Goal: Information Seeking & Learning: Find contact information

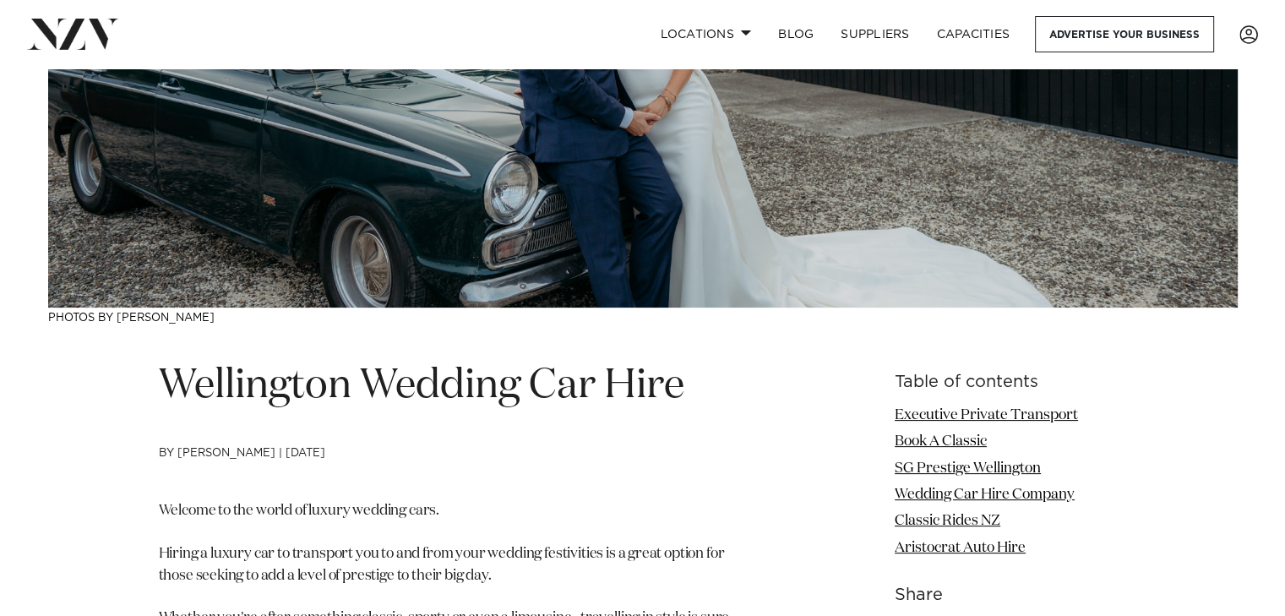
scroll to position [507, 0]
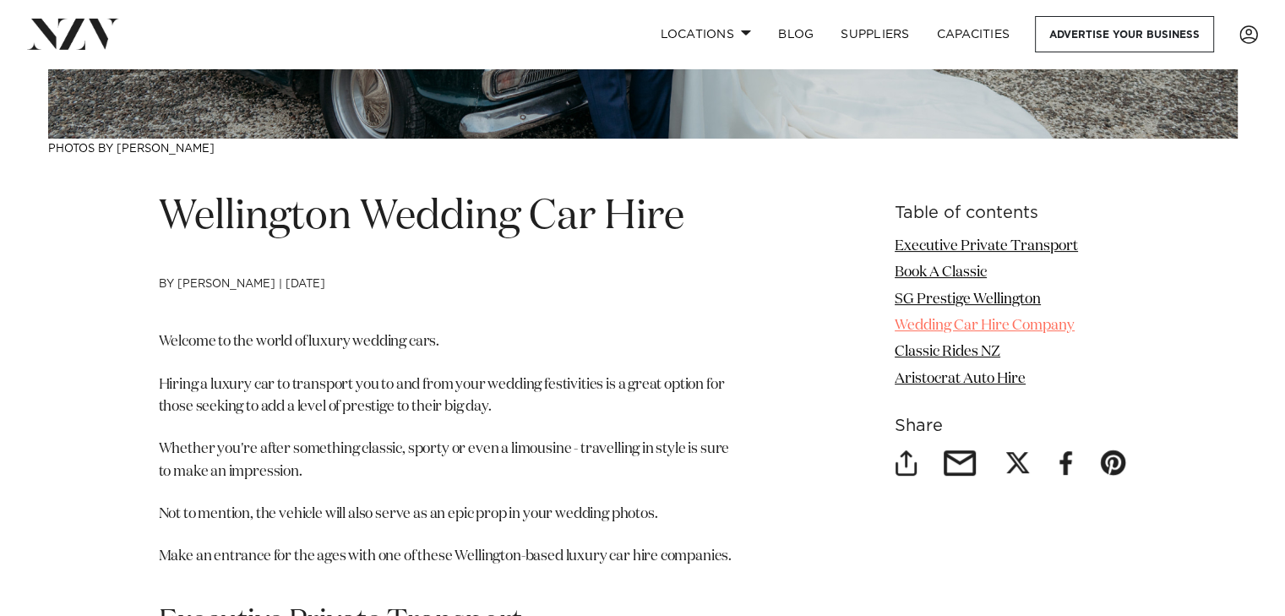
click at [982, 322] on link "Wedding Car Hire Company" at bounding box center [985, 325] width 180 height 14
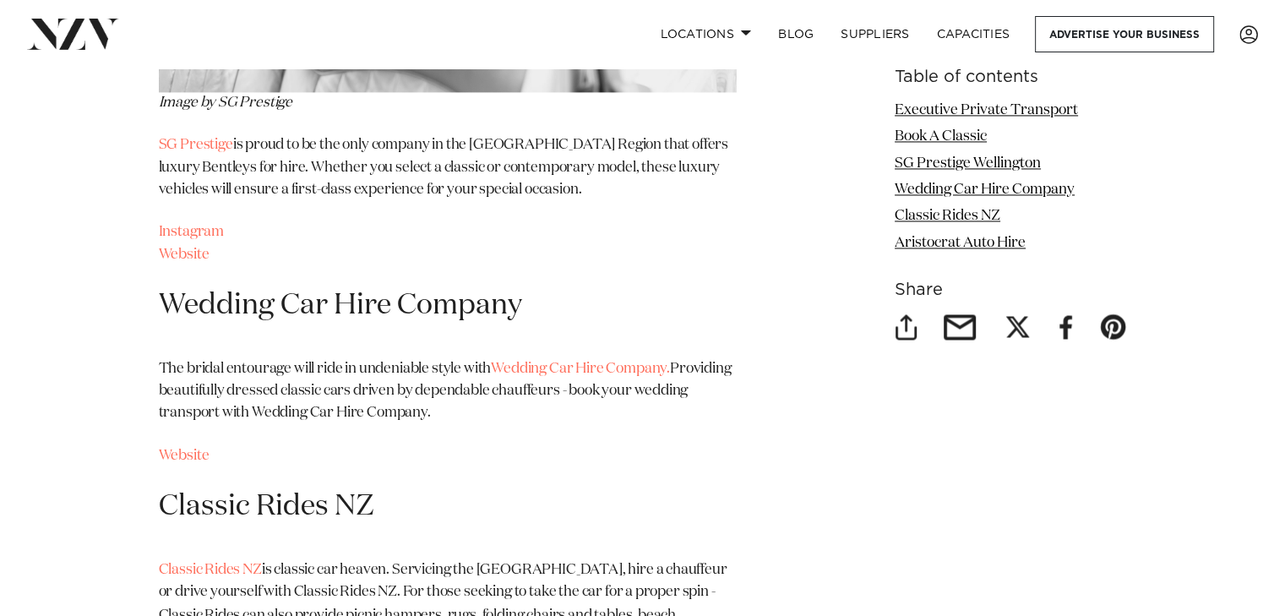
scroll to position [2824, 0]
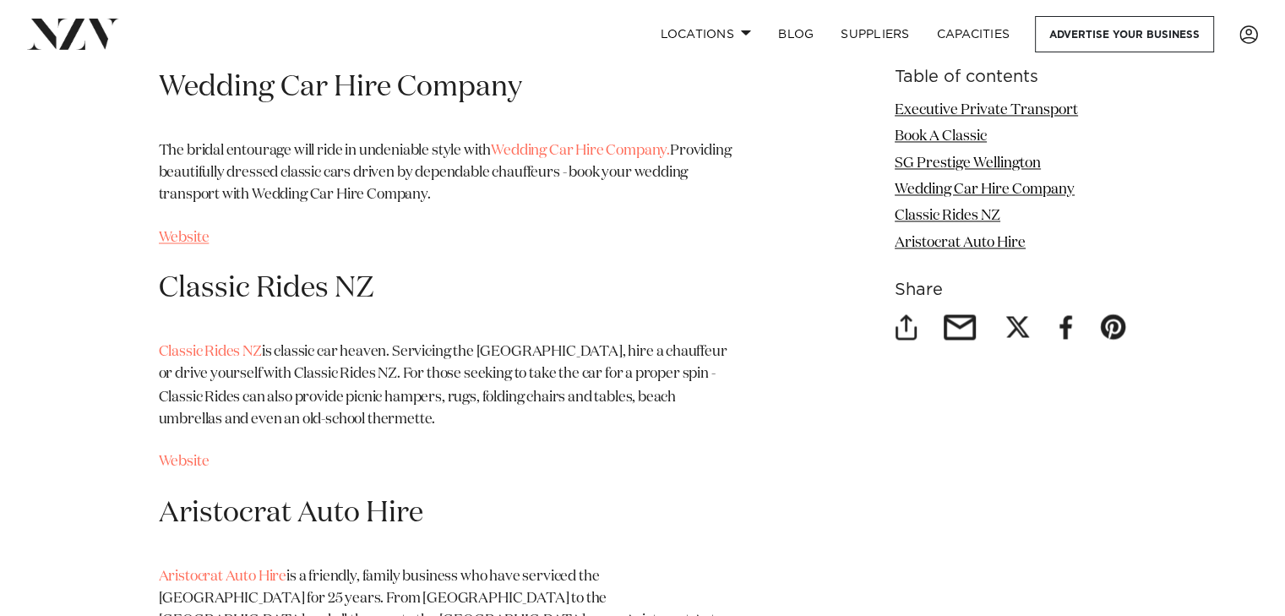
click at [182, 236] on link "Website" at bounding box center [184, 238] width 51 height 14
click at [192, 455] on link "Website" at bounding box center [184, 461] width 51 height 14
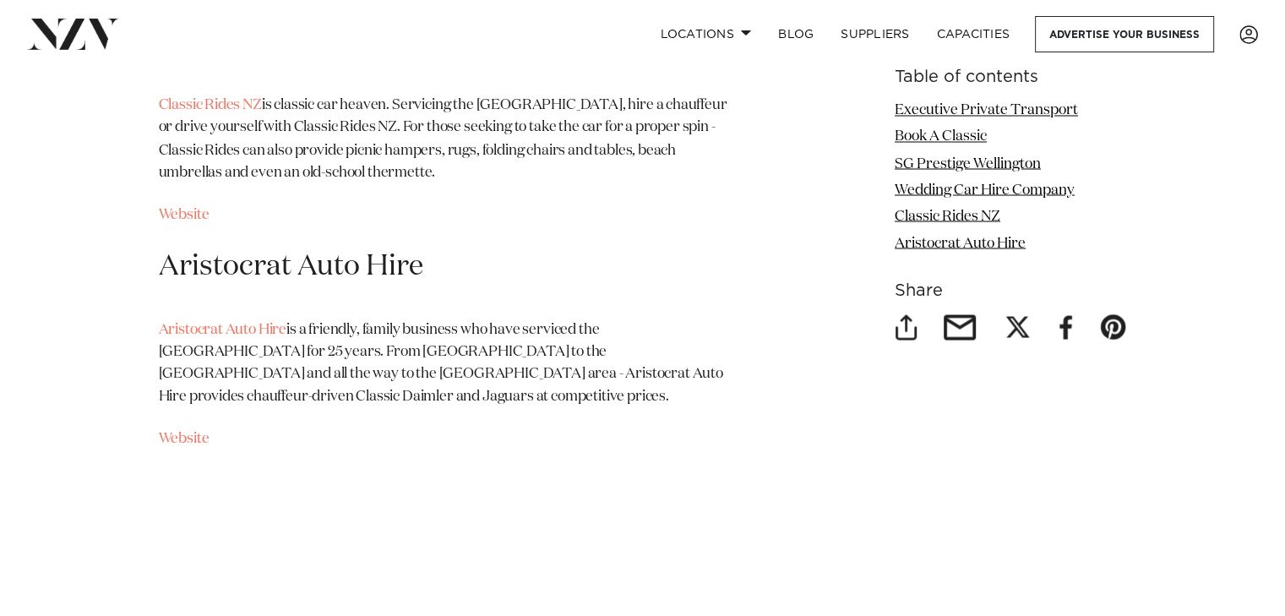
scroll to position [3077, 0]
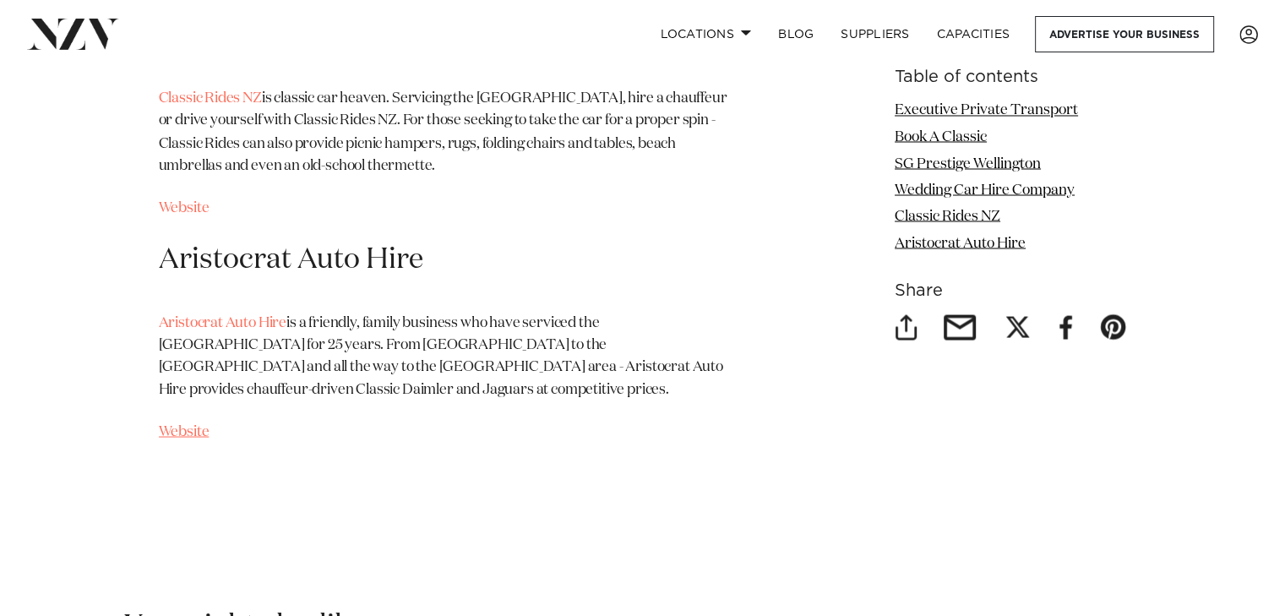
click at [200, 424] on link "Website" at bounding box center [184, 431] width 51 height 14
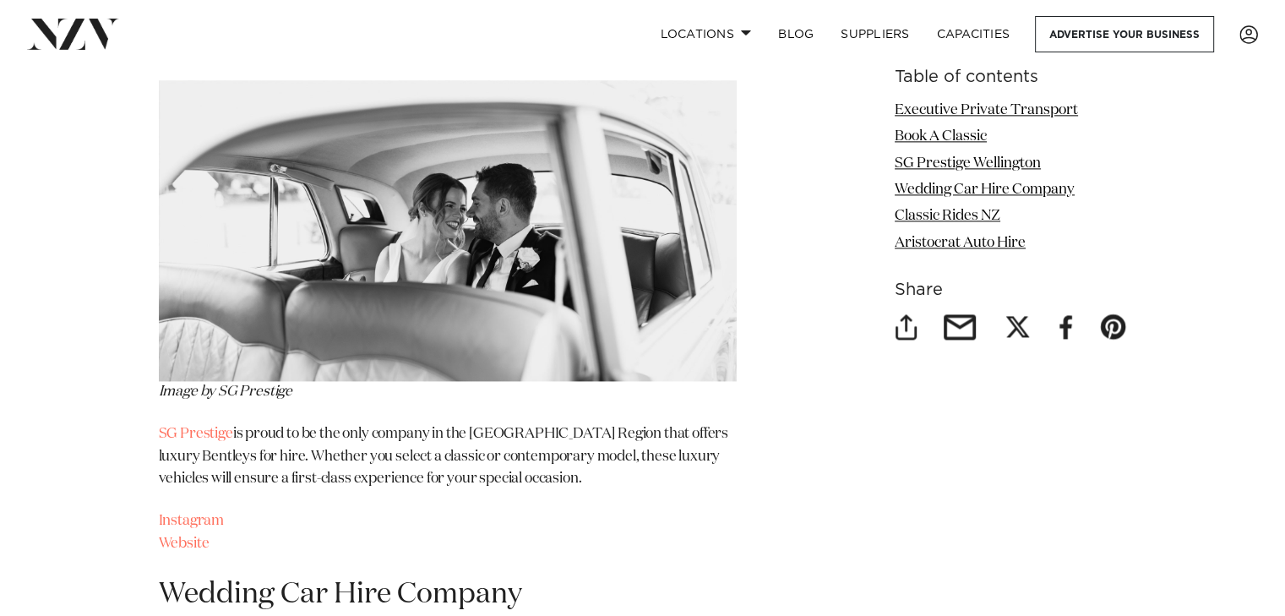
scroll to position [2401, 0]
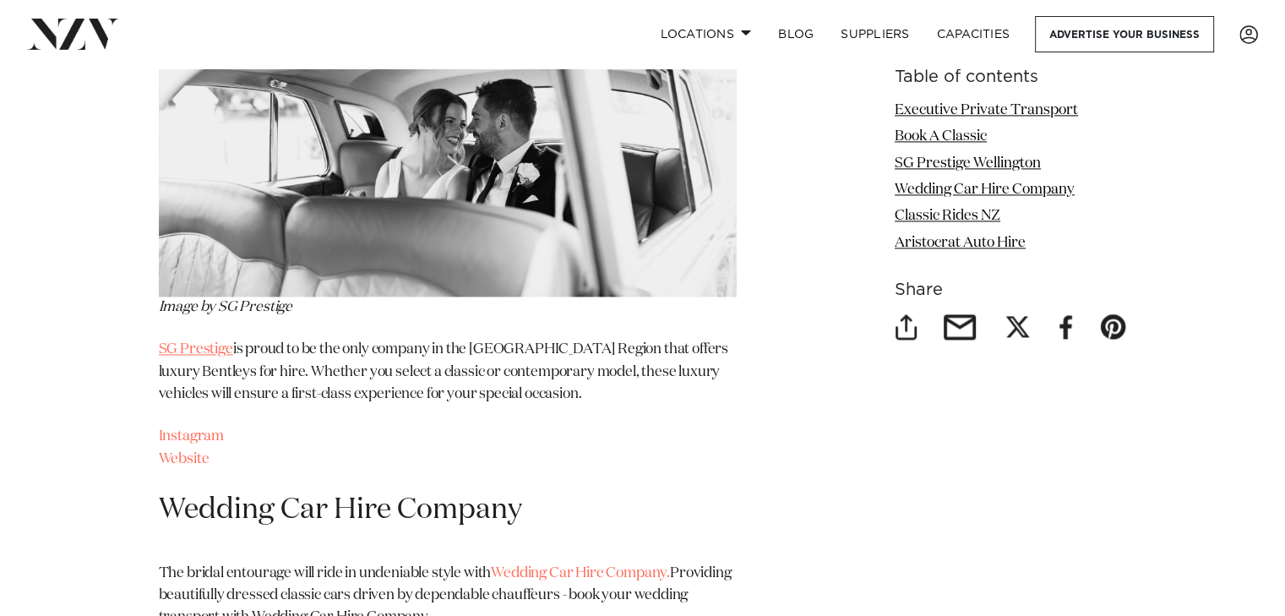
click at [204, 346] on link "SG Prestige" at bounding box center [196, 349] width 74 height 14
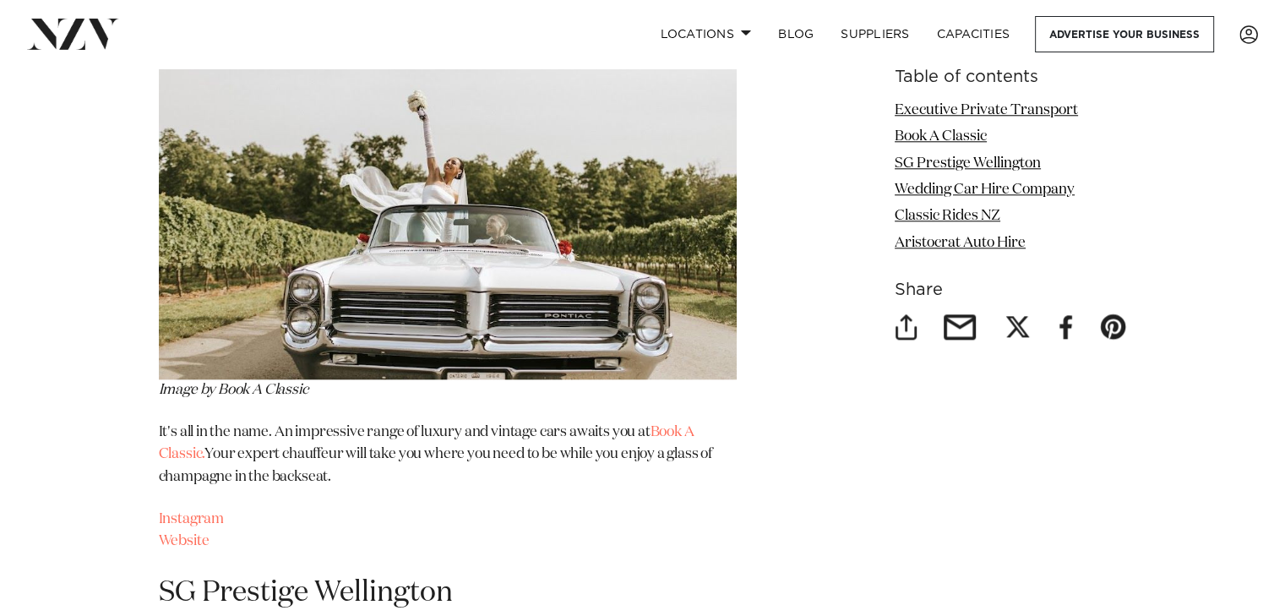
scroll to position [1726, 0]
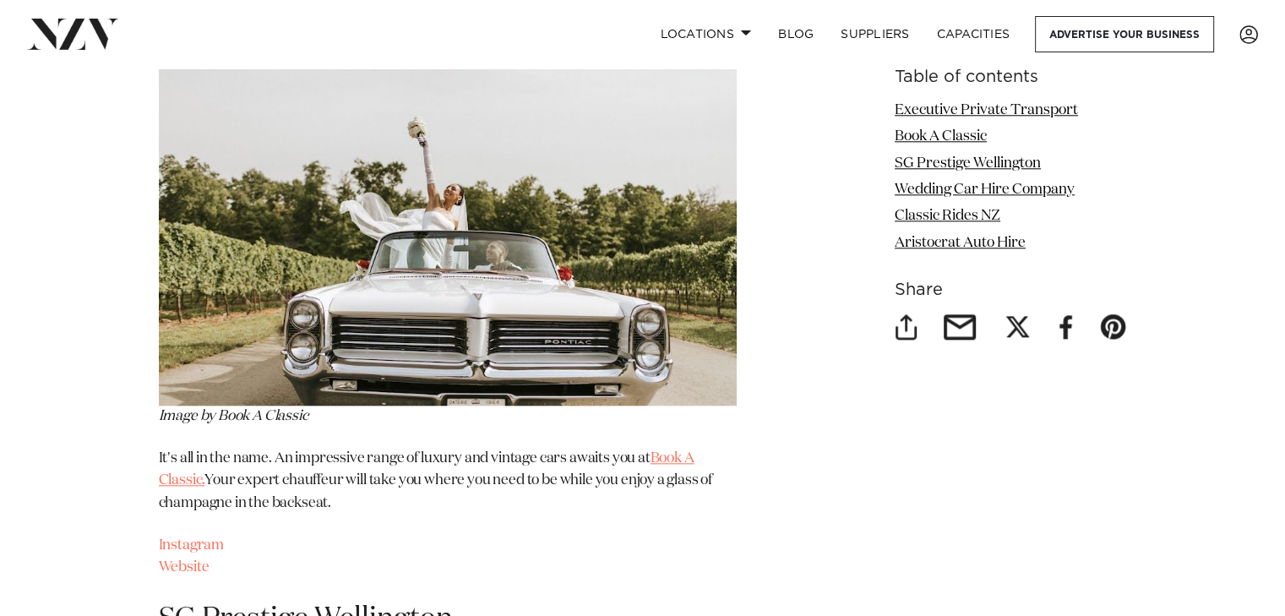
click at [693, 458] on link "Book A Classic." at bounding box center [427, 469] width 536 height 36
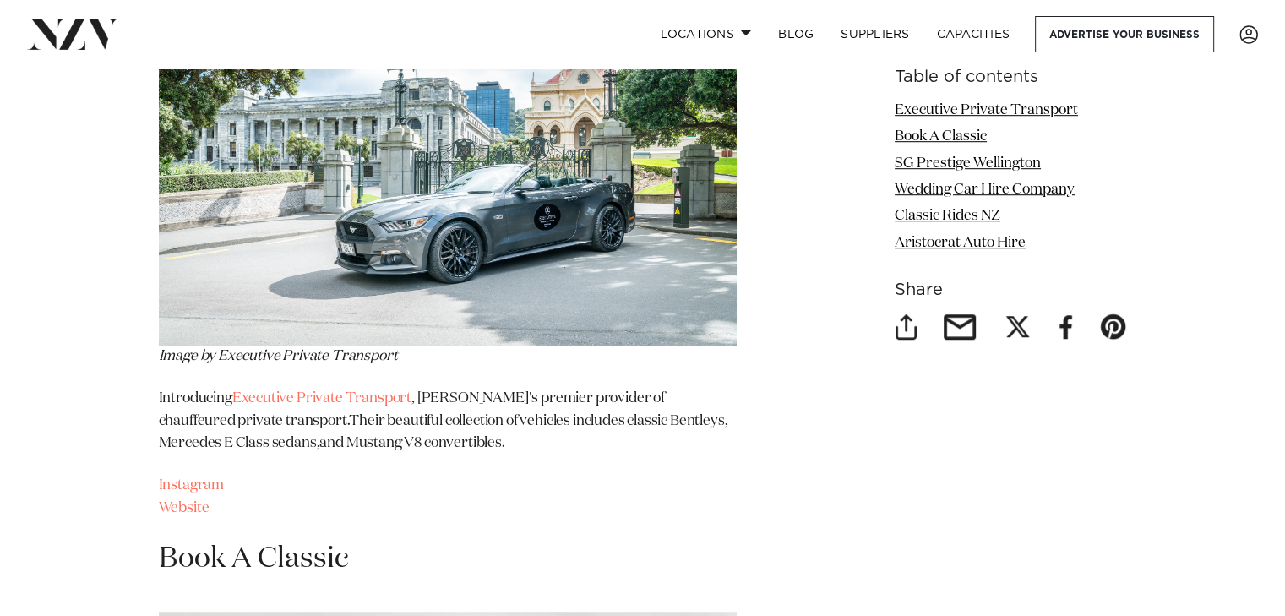
scroll to position [1219, 0]
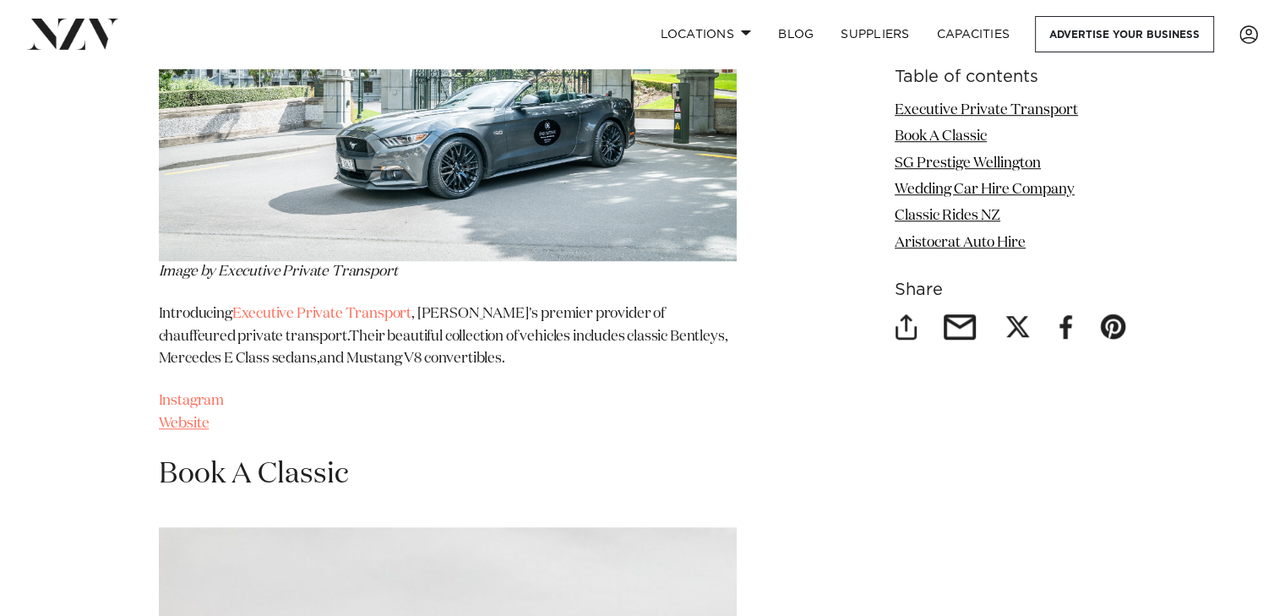
click at [166, 418] on link "Website" at bounding box center [184, 423] width 51 height 14
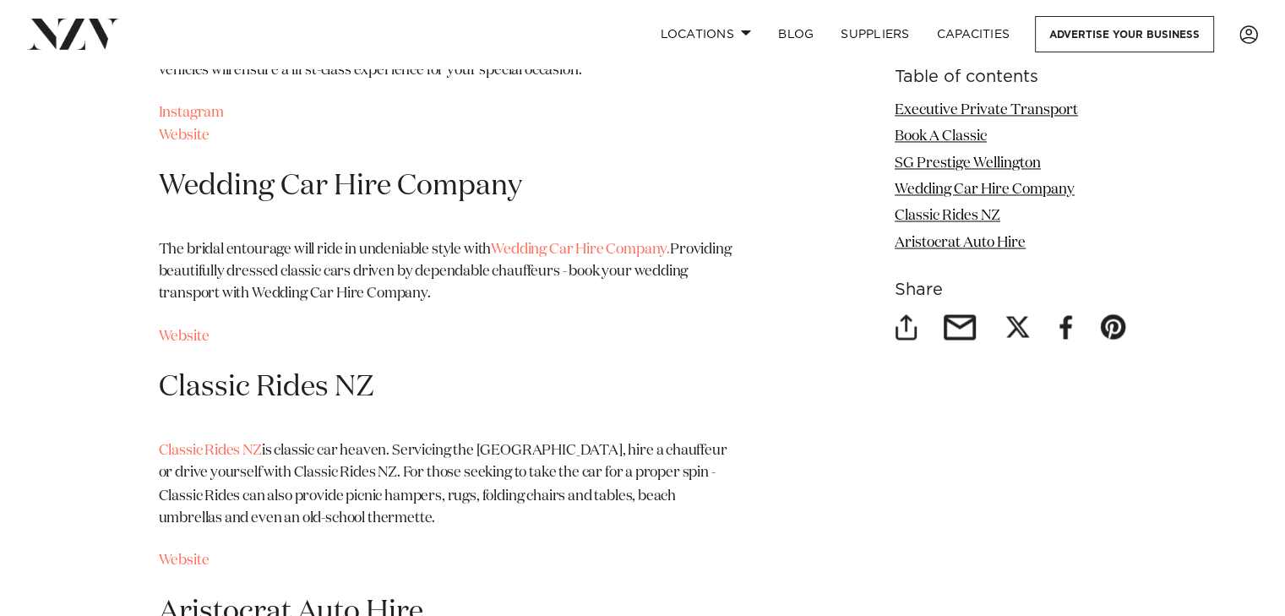
scroll to position [2739, 0]
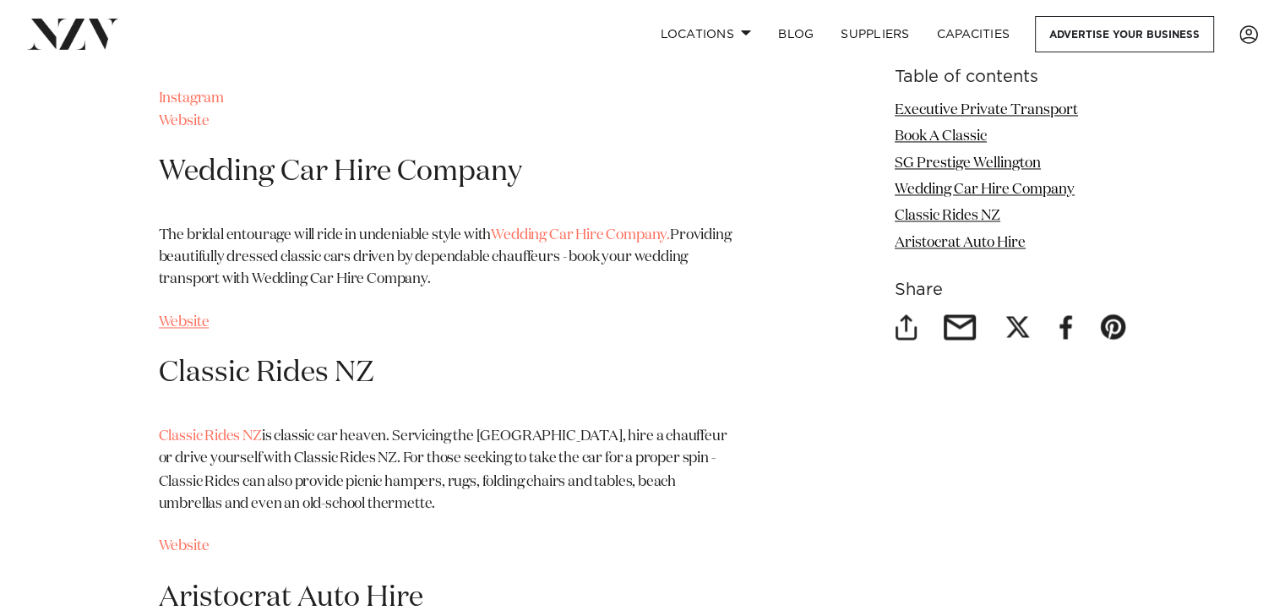
click at [194, 324] on link "Website" at bounding box center [184, 322] width 51 height 14
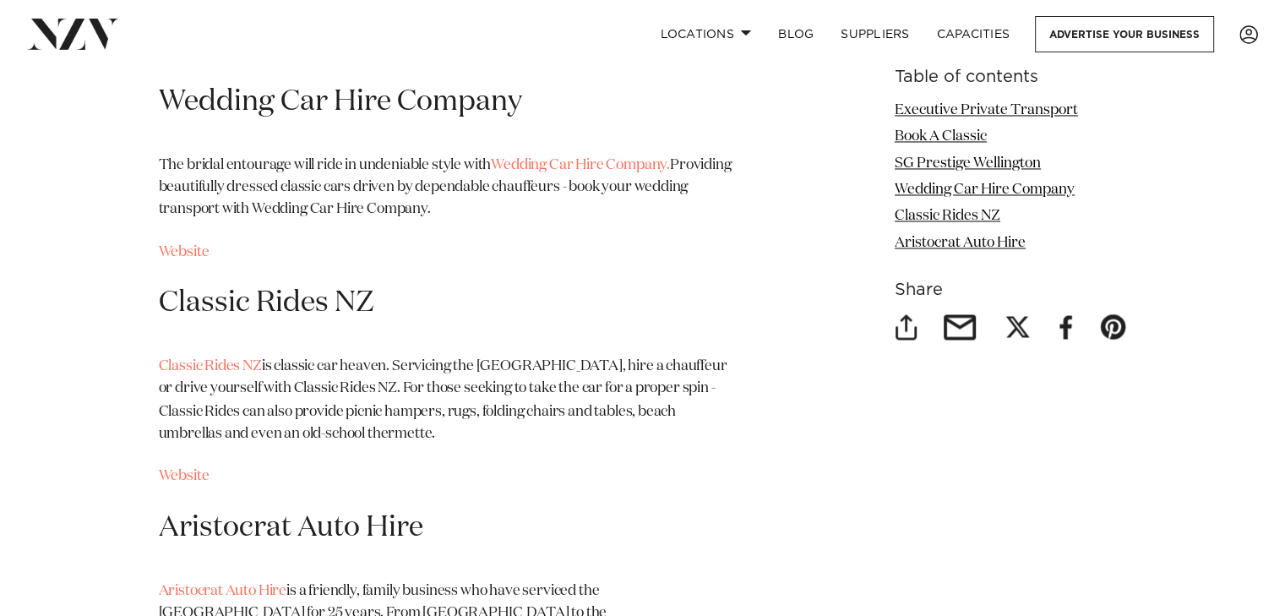
scroll to position [2824, 0]
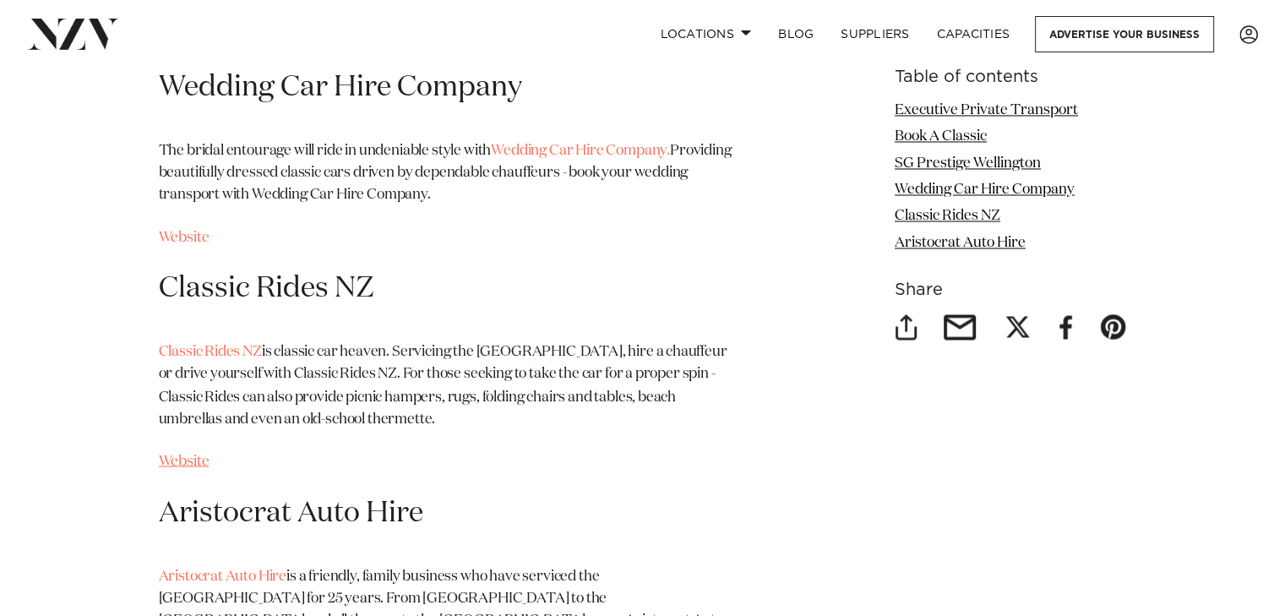
click at [199, 460] on link "Website" at bounding box center [184, 461] width 51 height 14
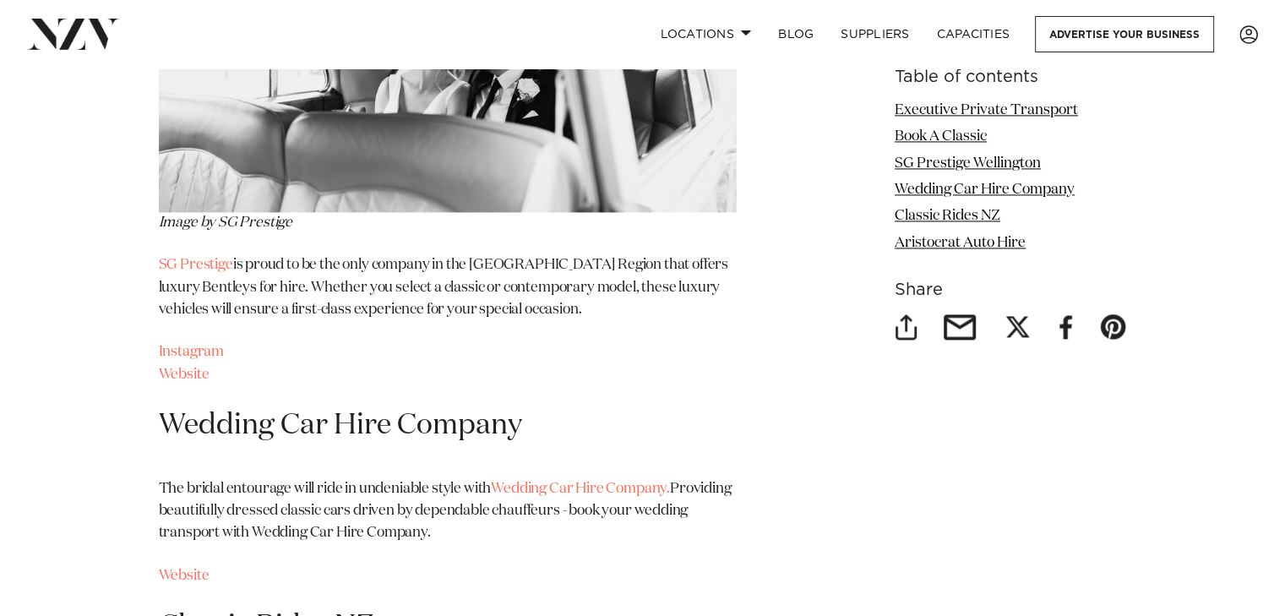
scroll to position [2655, 0]
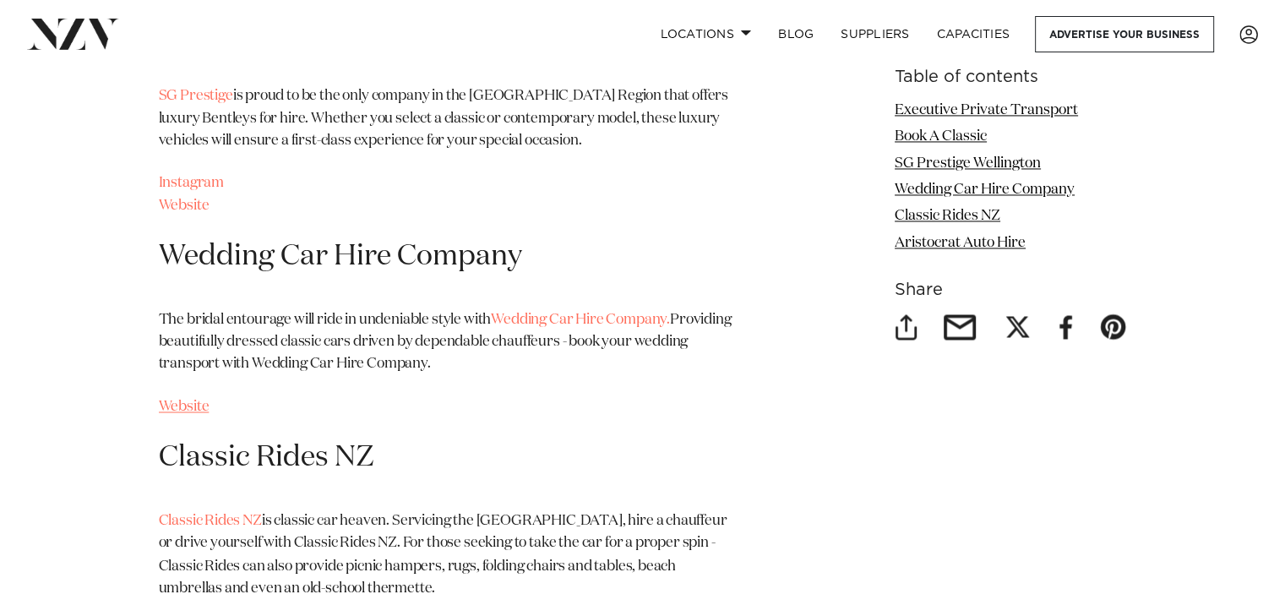
click at [201, 410] on link "Website" at bounding box center [184, 407] width 51 height 14
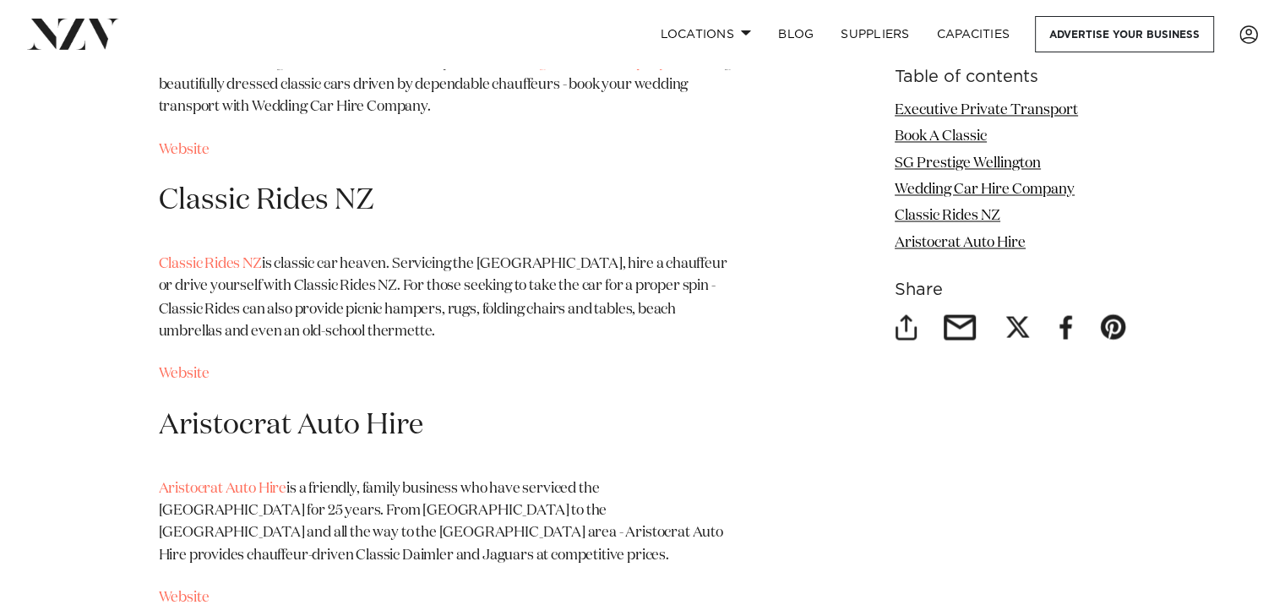
scroll to position [2824, 0]
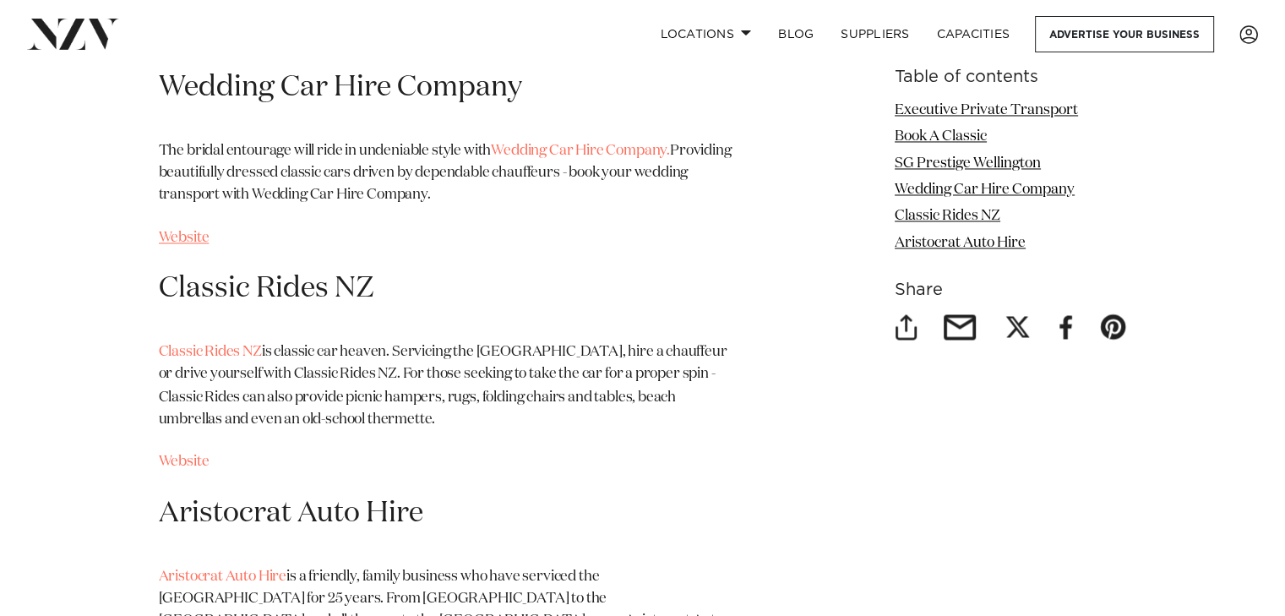
click at [169, 239] on link "Website" at bounding box center [184, 238] width 51 height 14
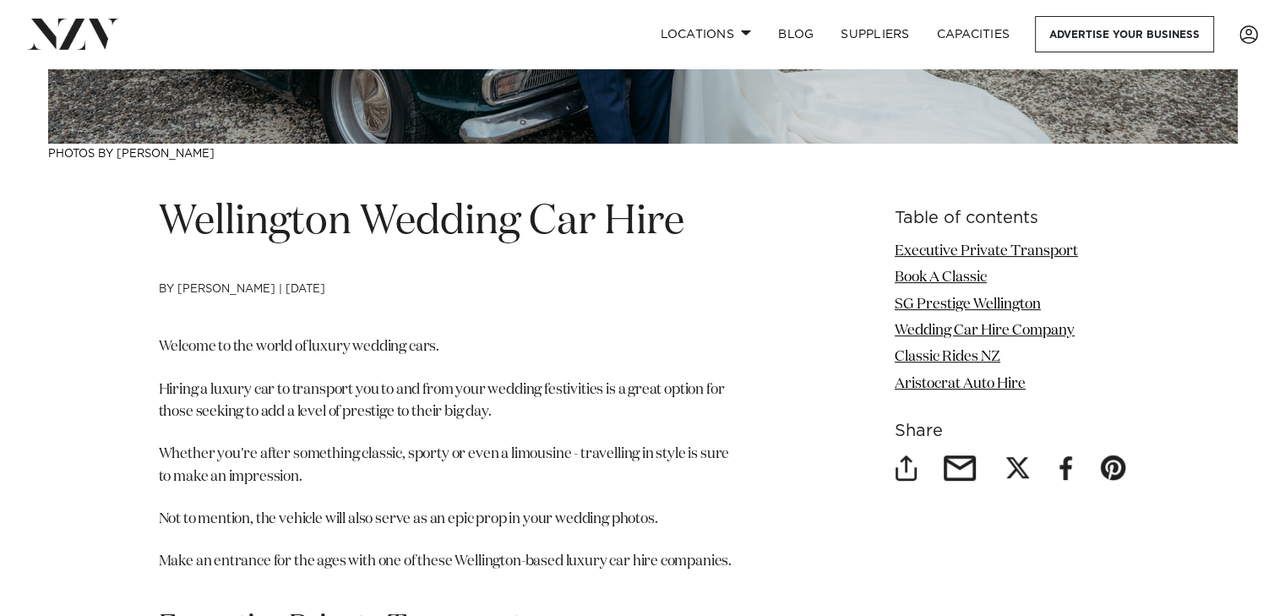
scroll to position [507, 0]
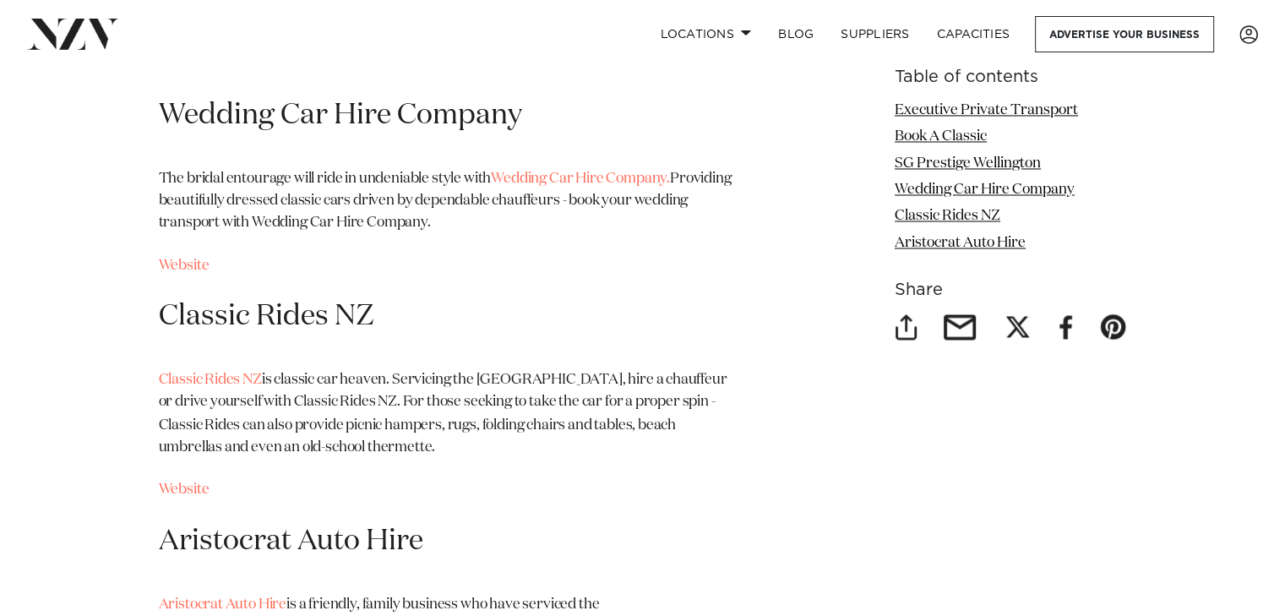
scroll to position [2824, 0]
